Goal: Task Accomplishment & Management: Use online tool/utility

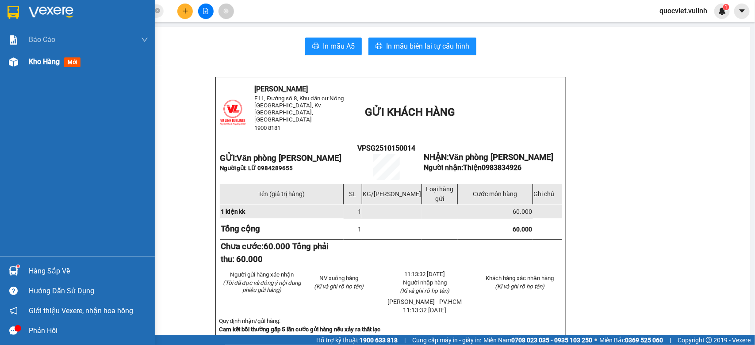
click at [22, 65] on div "Kho hàng mới" at bounding box center [77, 62] width 155 height 22
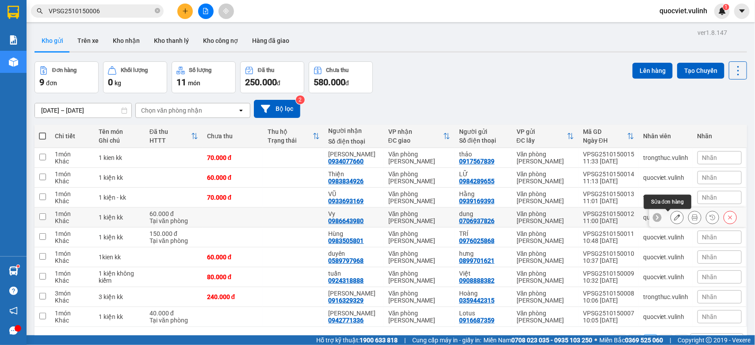
click at [674, 218] on icon at bounding box center [677, 217] width 6 height 6
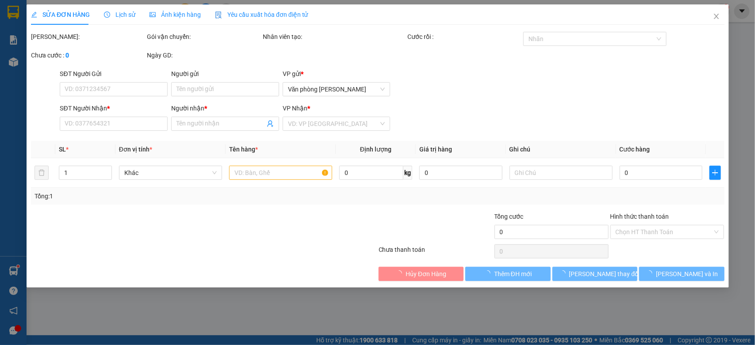
type input "0706937826"
type input "dung"
type input "0986643980"
type input "Vy"
type input "60.000"
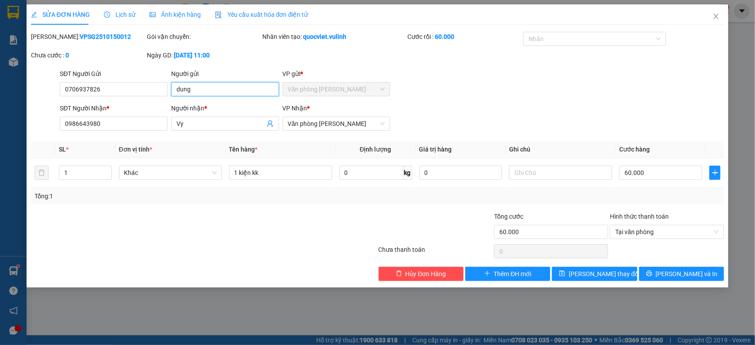
drag, startPoint x: 195, startPoint y: 91, endPoint x: 0, endPoint y: 175, distance: 212.5
click at [0, 173] on div "SỬA ĐƠN HÀNG Lịch sử Ảnh kiện hàng Yêu cầu xuất hóa đơn điện tử Total Paid Fee …" at bounding box center [377, 172] width 755 height 345
drag, startPoint x: 134, startPoint y: 93, endPoint x: 0, endPoint y: 96, distance: 133.6
click at [0, 96] on div "SỬA ĐƠN HÀNG Lịch sử Ảnh kiện hàng Yêu cầu xuất hóa đơn điện tử Total Paid Fee …" at bounding box center [377, 172] width 755 height 345
drag, startPoint x: 216, startPoint y: 127, endPoint x: 0, endPoint y: 332, distance: 297.4
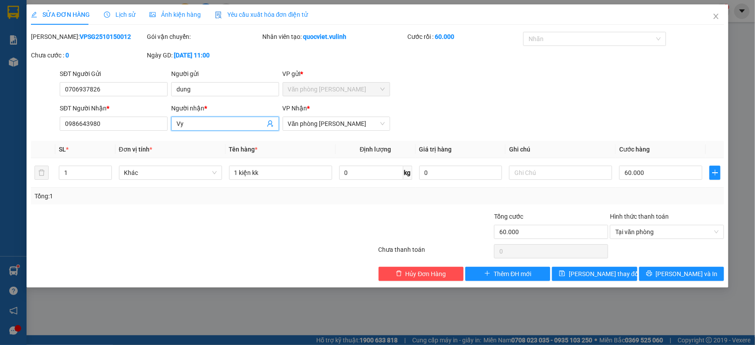
click at [0, 275] on div "SỬA ĐƠN HÀNG Lịch sử Ảnh kiện hàng Yêu cầu xuất hóa đơn điện tử Total Paid Fee …" at bounding box center [377, 172] width 755 height 345
drag, startPoint x: 142, startPoint y: 124, endPoint x: 0, endPoint y: 147, distance: 143.8
click at [0, 147] on div "SỬA ĐƠN HÀNG Lịch sử Ảnh kiện hàng Yêu cầu xuất hóa đơn điện tử Total Paid Fee …" at bounding box center [377, 172] width 755 height 345
click at [721, 18] on span "Close" at bounding box center [715, 16] width 25 height 25
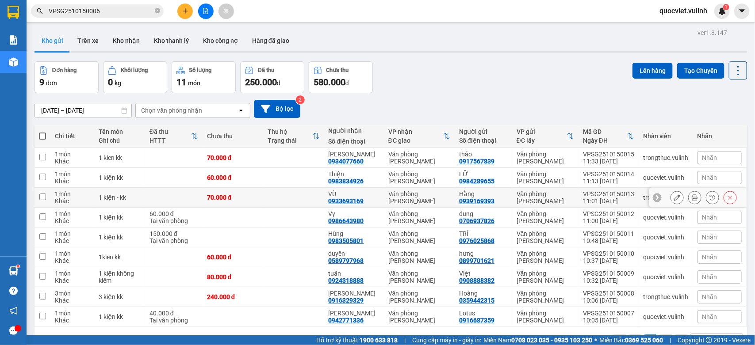
click at [671, 193] on button at bounding box center [677, 197] width 12 height 15
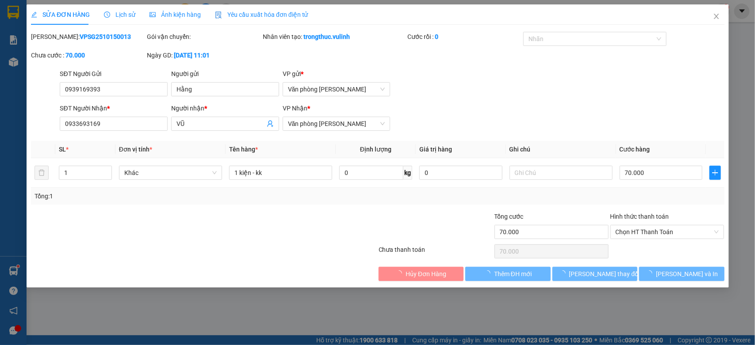
type input "0939169393"
type input "Hằng"
type input "0933693169"
type input "VŨ"
type input "70.000"
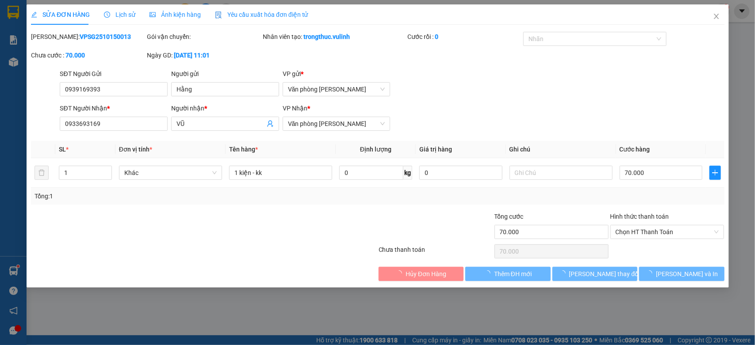
type input "70.000"
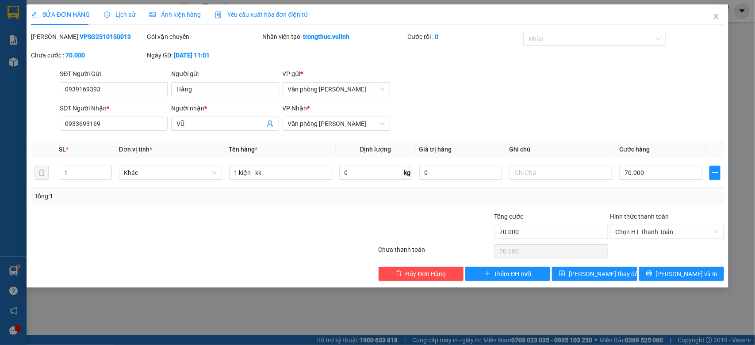
drag, startPoint x: 0, startPoint y: 140, endPoint x: 0, endPoint y: 147, distance: 7.1
click at [0, 147] on div "SỬA ĐƠN HÀNG Lịch sử Ảnh kiện hàng Yêu cầu xuất hóa đơn điện tử Total Paid Fee …" at bounding box center [377, 172] width 755 height 345
click at [231, 87] on input "Hằng" at bounding box center [225, 89] width 108 height 14
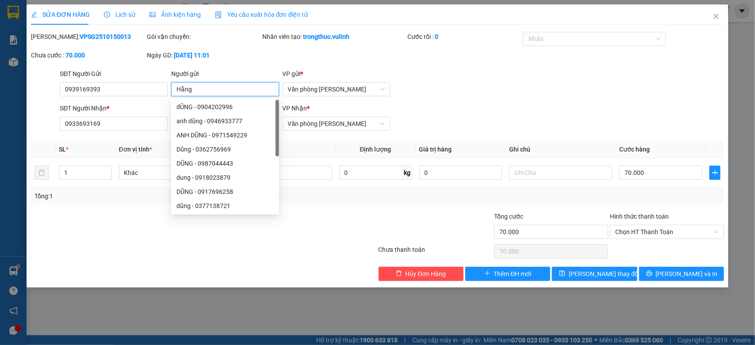
drag, startPoint x: 231, startPoint y: 87, endPoint x: 43, endPoint y: 118, distance: 190.6
click at [45, 118] on form "SĐT Người Gửi 0939169393 Người gửi Hằng VP gửi * Văn phòng [PERSON_NAME] SĐT Ng…" at bounding box center [377, 101] width 693 height 65
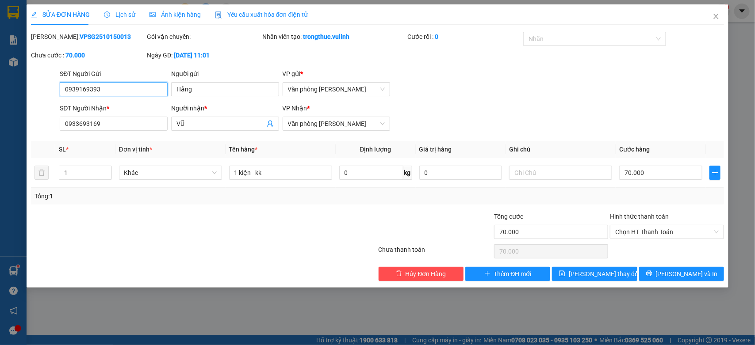
drag, startPoint x: 122, startPoint y: 94, endPoint x: 0, endPoint y: 130, distance: 127.4
click at [0, 130] on div "SỬA ĐƠN HÀNG Lịch sử Ảnh kiện hàng Yêu cầu xuất hóa đơn điện tử Total Paid Fee …" at bounding box center [377, 172] width 755 height 345
drag, startPoint x: 210, startPoint y: 125, endPoint x: 0, endPoint y: 175, distance: 216.3
click at [0, 175] on div "SỬA ĐƠN HÀNG Lịch sử Ảnh kiện hàng Yêu cầu xuất hóa đơn điện tử Total Paid Fee …" at bounding box center [377, 172] width 755 height 345
drag, startPoint x: 129, startPoint y: 120, endPoint x: 0, endPoint y: 168, distance: 137.4
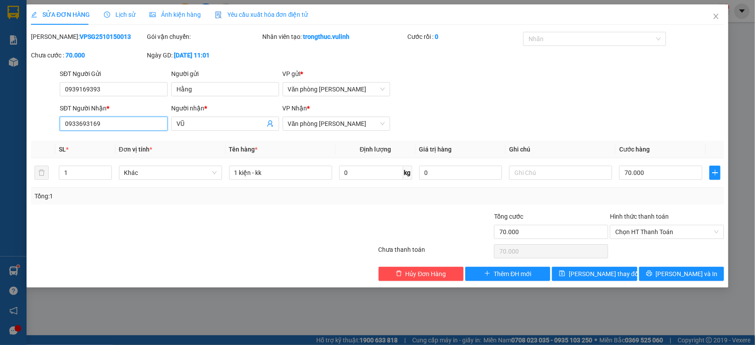
click at [0, 168] on div "SỬA ĐƠN HÀNG Lịch sử Ảnh kiện hàng Yêu cầu xuất hóa đơn điện tử Total Paid Fee …" at bounding box center [377, 172] width 755 height 345
click at [712, 26] on span "Close" at bounding box center [715, 16] width 25 height 25
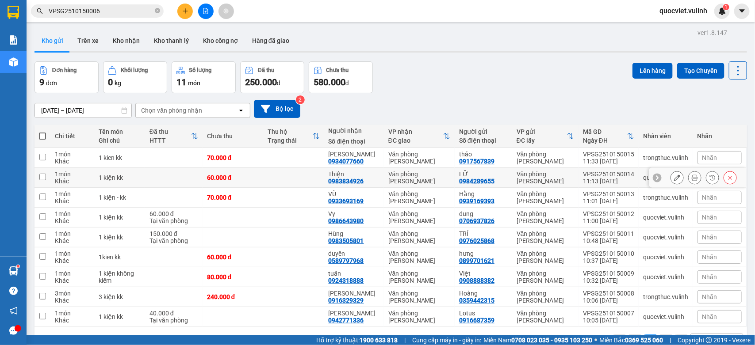
click at [674, 177] on icon at bounding box center [677, 178] width 6 height 6
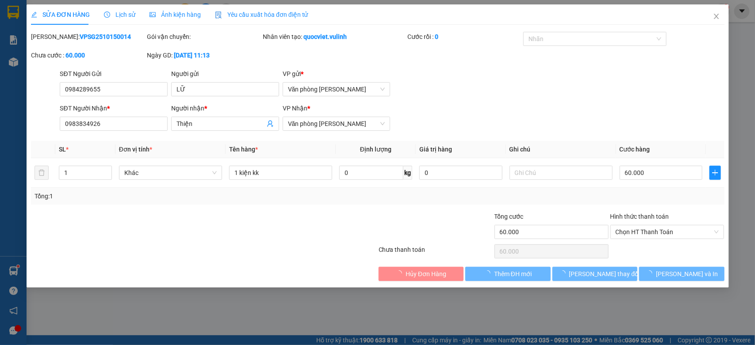
type input "0984289655"
type input "LỮ"
type input "0983834926"
type input "Thiện"
type input "60.000"
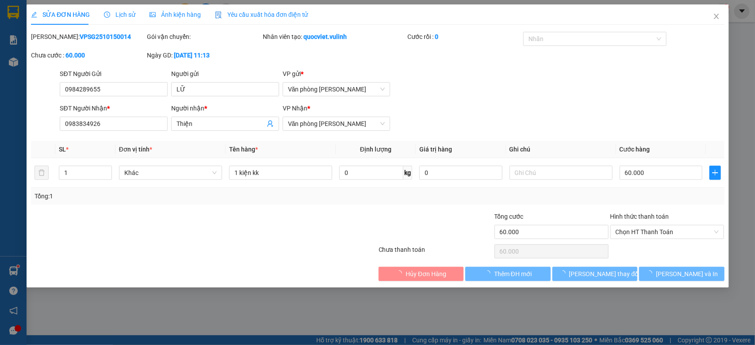
type input "60.000"
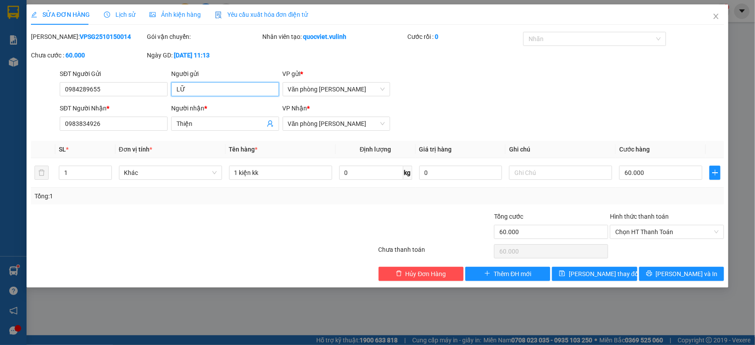
drag, startPoint x: 101, startPoint y: 104, endPoint x: 0, endPoint y: 120, distance: 102.1
click at [0, 119] on div "SỬA ĐƠN HÀNG Lịch sử Ảnh kiện hàng Yêu cầu xuất hóa đơn điện tử Total Paid Fee …" at bounding box center [377, 172] width 755 height 345
drag, startPoint x: 145, startPoint y: 87, endPoint x: 46, endPoint y: 107, distance: 100.2
click at [46, 107] on form "SĐT Người Gửi 0984289655 0984289655 Người gửi LỮ VP gửi * Văn phòng [PERSON_NAM…" at bounding box center [377, 101] width 693 height 65
drag, startPoint x: 205, startPoint y: 126, endPoint x: 0, endPoint y: 169, distance: 209.2
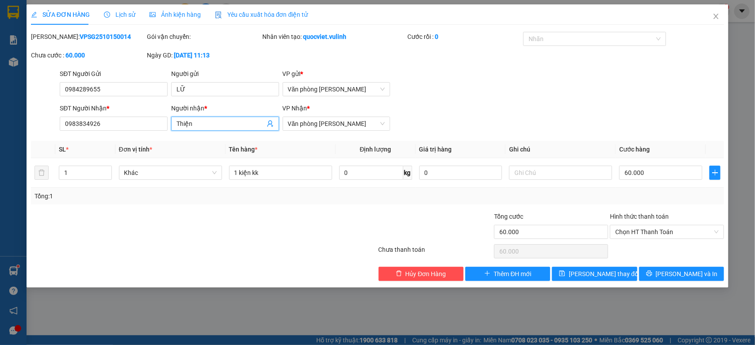
click at [0, 169] on div "SỬA ĐƠN HÀNG Lịch sử Ảnh kiện hàng Yêu cầu xuất hóa đơn điện tử Total Paid Fee …" at bounding box center [377, 172] width 755 height 345
drag, startPoint x: 106, startPoint y: 122, endPoint x: 0, endPoint y: 155, distance: 111.0
click at [0, 153] on div "SỬA ĐƠN HÀNG Lịch sử Ảnh kiện hàng Yêu cầu xuất hóa đơn điện tử Total Paid Fee …" at bounding box center [377, 172] width 755 height 345
drag, startPoint x: 712, startPoint y: 16, endPoint x: 702, endPoint y: 19, distance: 10.6
click at [712, 16] on icon "close" at bounding box center [715, 16] width 7 height 7
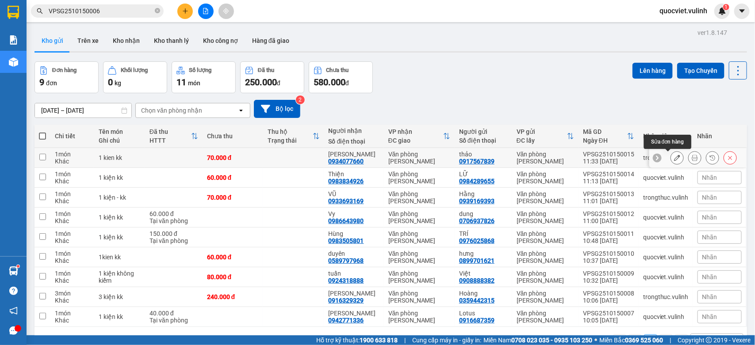
click at [674, 158] on icon at bounding box center [677, 158] width 6 height 6
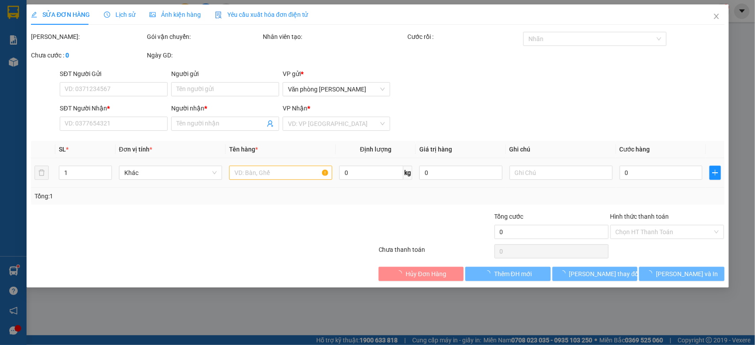
type input "0917567839"
type input "thảo"
type input "0934077660"
type input "[PERSON_NAME]"
type input "70.000"
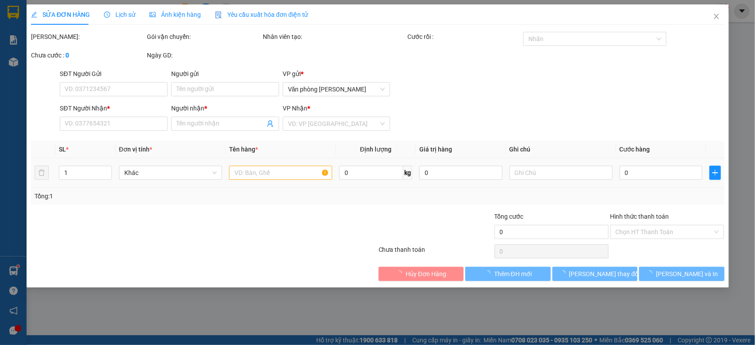
type input "70.000"
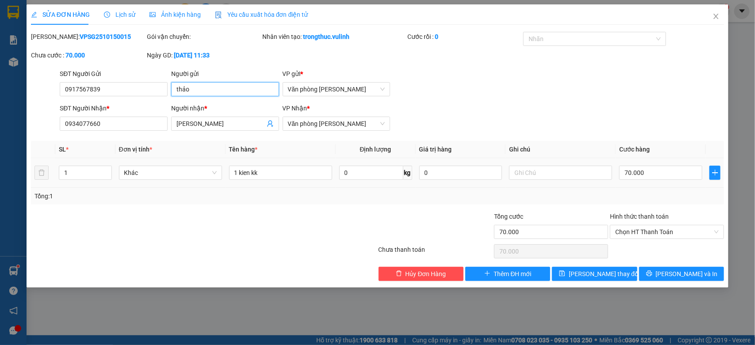
drag, startPoint x: 236, startPoint y: 94, endPoint x: 0, endPoint y: 146, distance: 241.4
click at [0, 146] on div "SỬA ĐƠN HÀNG Lịch sử Ảnh kiện hàng Yêu cầu xuất hóa đơn điện tử Total Paid Fee …" at bounding box center [377, 172] width 755 height 345
drag, startPoint x: 124, startPoint y: 88, endPoint x: 0, endPoint y: 175, distance: 151.6
click at [0, 153] on div "SỬA ĐƠN HÀNG Lịch sử Ảnh kiện hàng Yêu cầu xuất hóa đơn điện tử Total Paid Fee …" at bounding box center [377, 172] width 755 height 345
drag, startPoint x: 221, startPoint y: 124, endPoint x: 0, endPoint y: 153, distance: 223.4
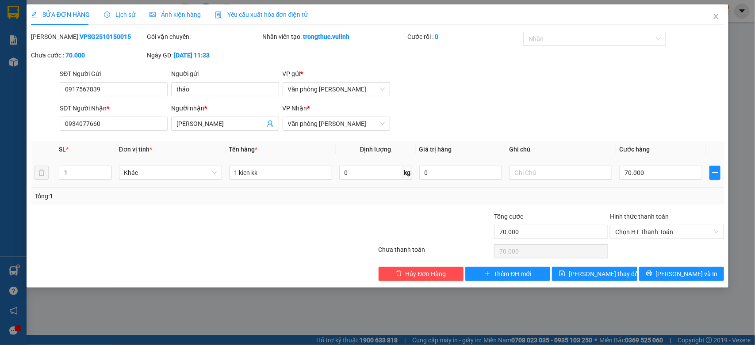
click at [0, 153] on div "SỬA ĐƠN HÀNG Lịch sử Ảnh kiện hàng Yêu cầu xuất hóa đơn điện tử Total Paid Fee …" at bounding box center [377, 172] width 755 height 345
drag, startPoint x: 104, startPoint y: 125, endPoint x: 0, endPoint y: 162, distance: 110.8
click at [0, 162] on div "SỬA ĐƠN HÀNG Lịch sử Ảnh kiện hàng Yêu cầu xuất hóa đơn điện tử Total Paid Fee …" at bounding box center [377, 172] width 755 height 345
click at [711, 20] on span "Close" at bounding box center [715, 16] width 25 height 25
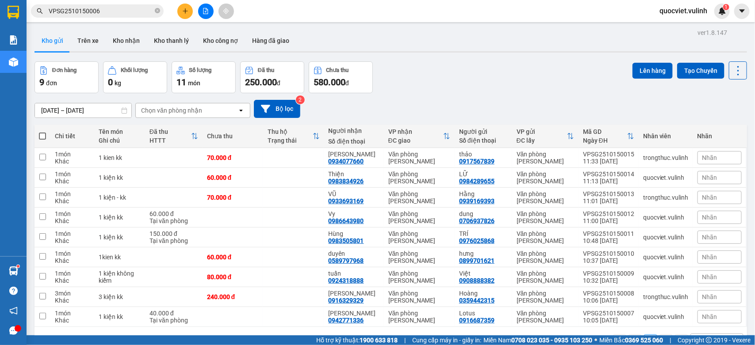
scroll to position [41, 0]
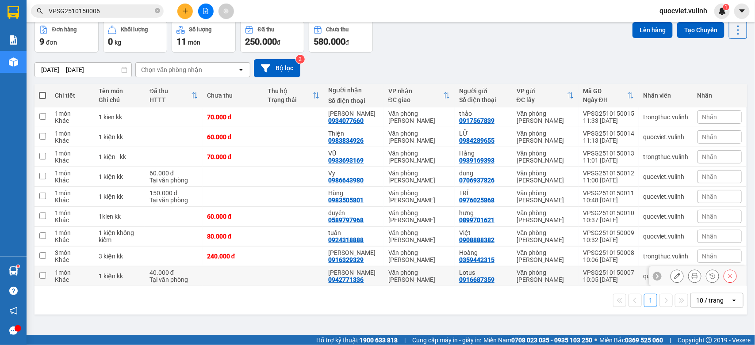
click at [620, 273] on div "VPSG2510150007" at bounding box center [608, 272] width 51 height 7
checkbox input "true"
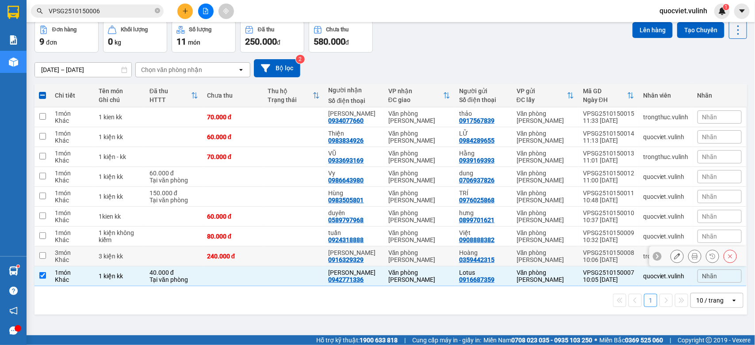
click at [620, 253] on div "VPSG2510150008" at bounding box center [608, 252] width 51 height 7
checkbox input "true"
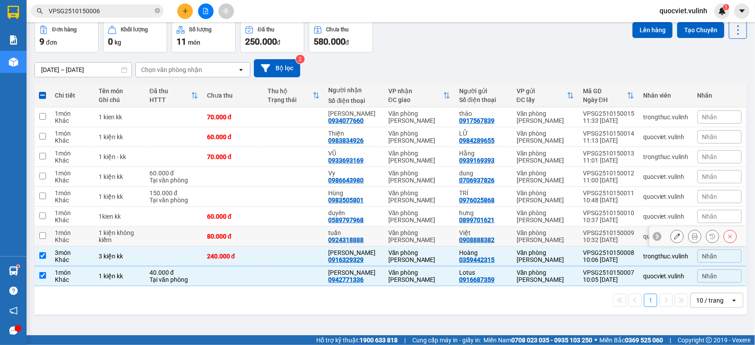
click at [253, 231] on td "80.000 đ" at bounding box center [232, 237] width 61 height 20
checkbox input "true"
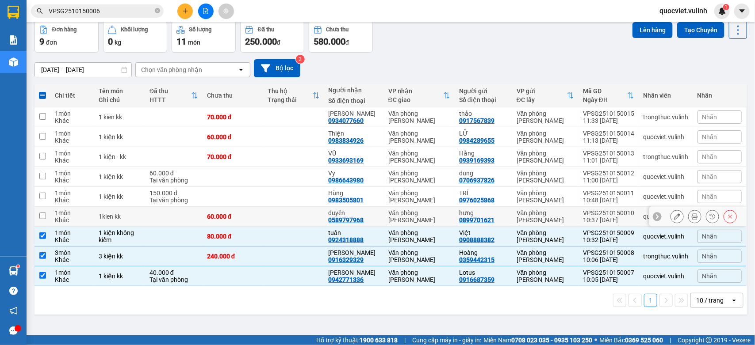
click at [285, 210] on td at bounding box center [293, 217] width 61 height 20
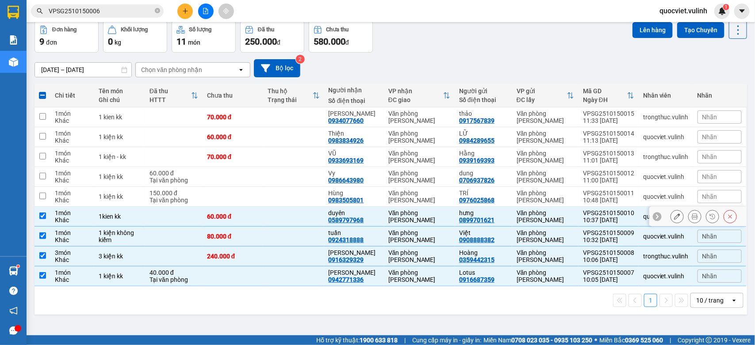
checkbox input "true"
click at [284, 197] on td at bounding box center [293, 197] width 61 height 20
checkbox input "true"
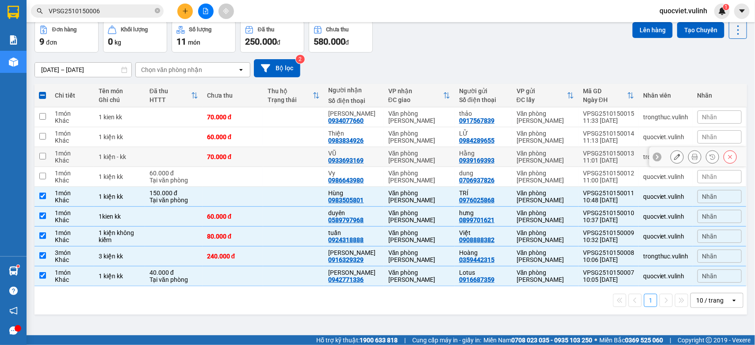
click at [296, 166] on td at bounding box center [293, 157] width 61 height 20
checkbox input "true"
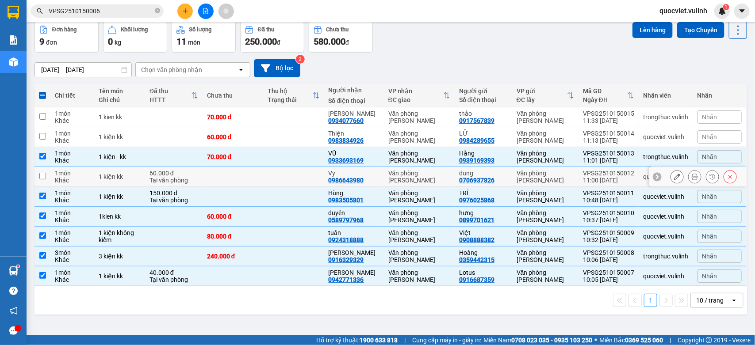
click at [289, 175] on td at bounding box center [293, 177] width 61 height 20
checkbox input "true"
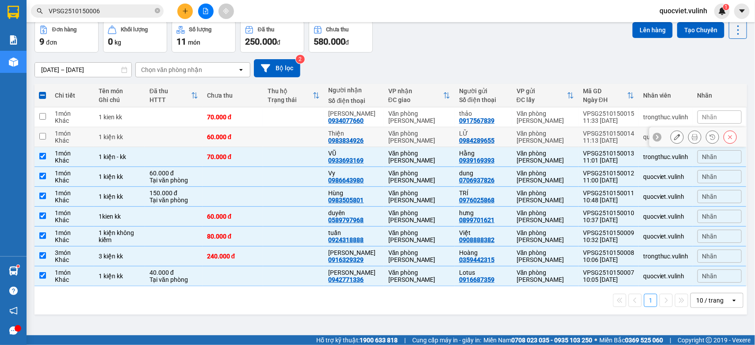
click at [302, 136] on td at bounding box center [293, 137] width 61 height 20
checkbox input "true"
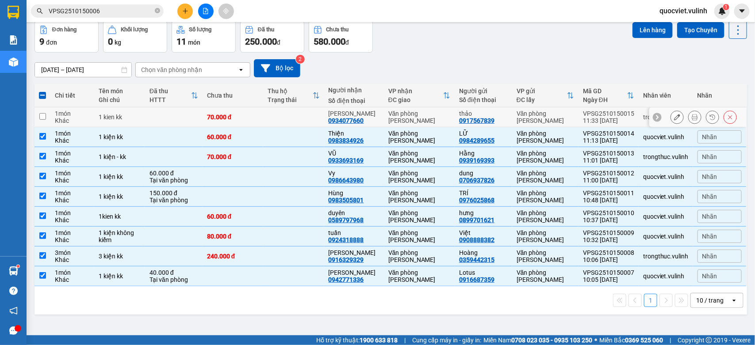
click at [308, 116] on td at bounding box center [293, 117] width 61 height 20
checkbox input "true"
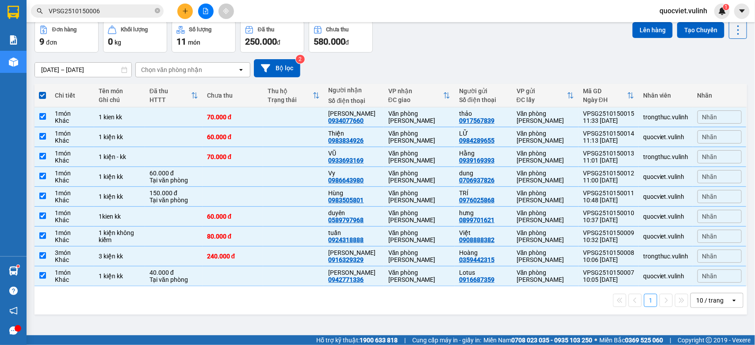
scroll to position [0, 0]
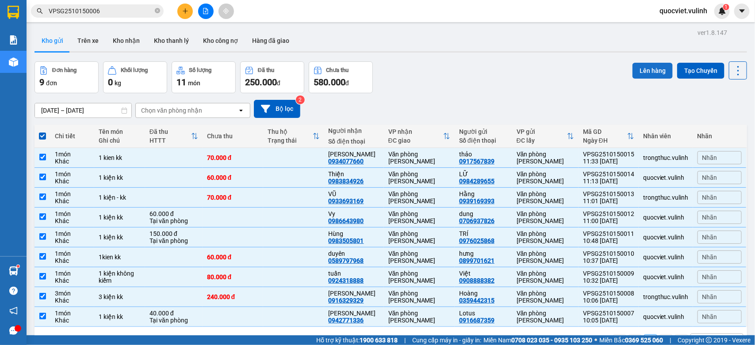
click at [642, 69] on button "Lên hàng" at bounding box center [652, 71] width 40 height 16
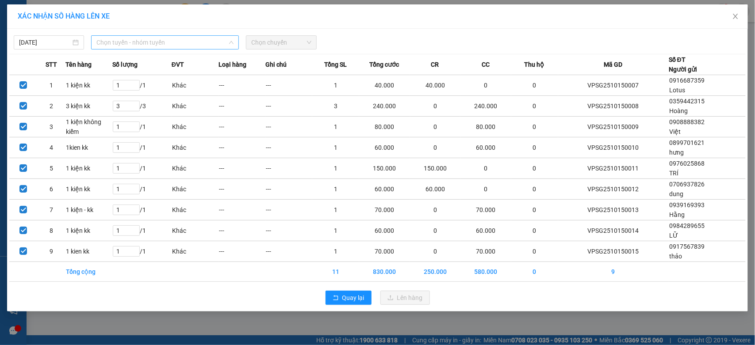
click at [167, 45] on span "Chọn tuyến - nhóm tuyến" at bounding box center [164, 42] width 137 height 13
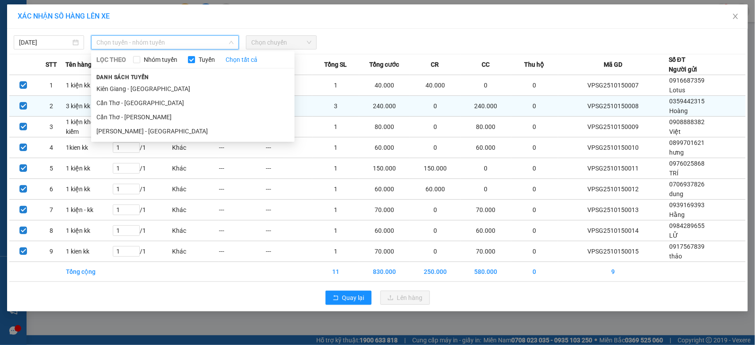
drag, startPoint x: 137, startPoint y: 133, endPoint x: 167, endPoint y: 104, distance: 41.6
click at [137, 133] on li "[PERSON_NAME] - [GEOGRAPHIC_DATA]" at bounding box center [192, 131] width 203 height 14
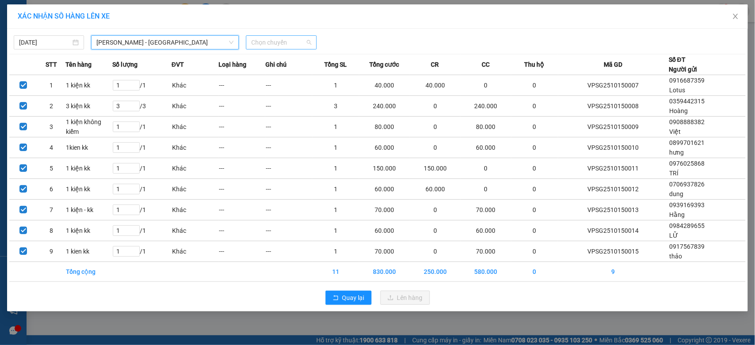
click at [272, 45] on span "Chọn chuyến" at bounding box center [281, 42] width 60 height 13
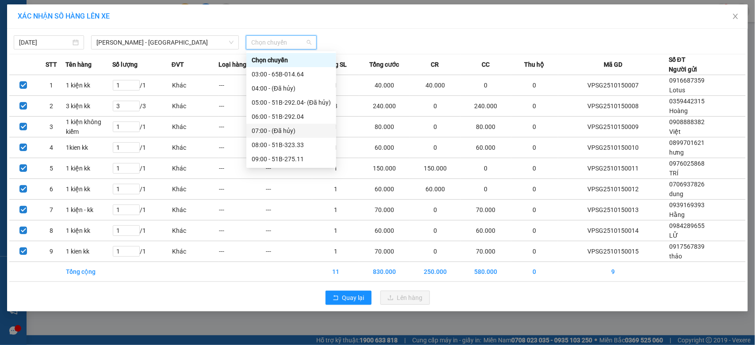
scroll to position [73, 0]
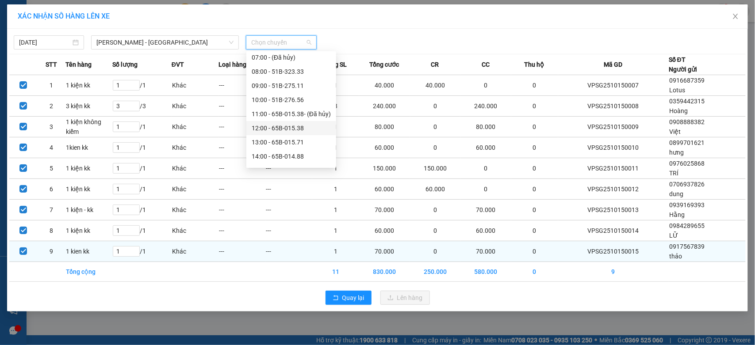
drag, startPoint x: 294, startPoint y: 130, endPoint x: 383, endPoint y: 262, distance: 158.9
click at [294, 130] on div "12:00 - 65B-015.38" at bounding box center [291, 128] width 79 height 10
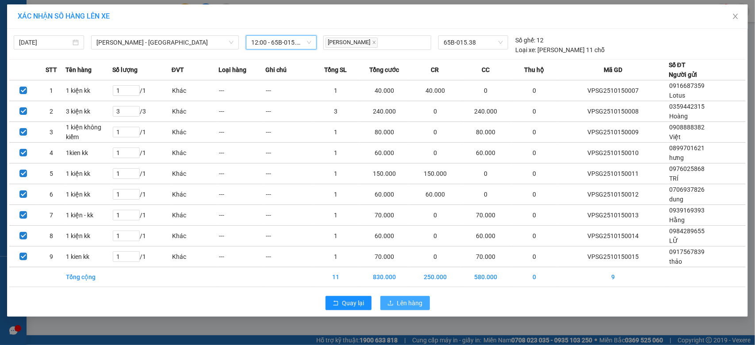
click at [414, 303] on span "Lên hàng" at bounding box center [410, 303] width 26 height 10
